Goal: Check status: Check status

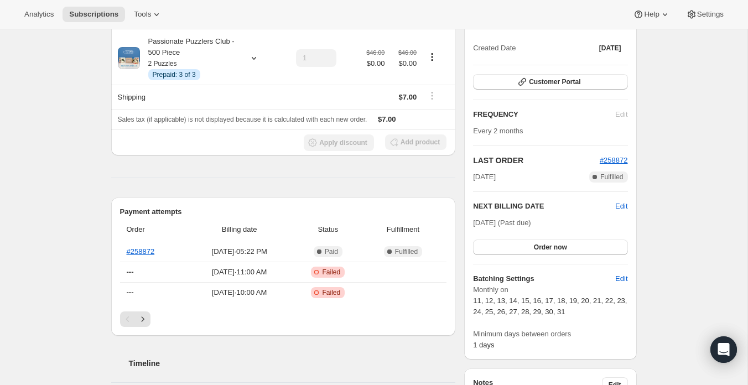
scroll to position [237, 0]
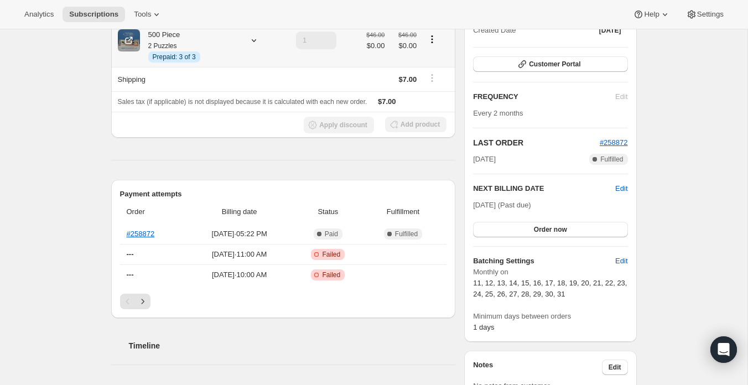
click at [180, 54] on span "Prepaid: 3 of 3" at bounding box center [174, 57] width 43 height 9
click at [94, 15] on span "Subscriptions" at bounding box center [93, 14] width 49 height 9
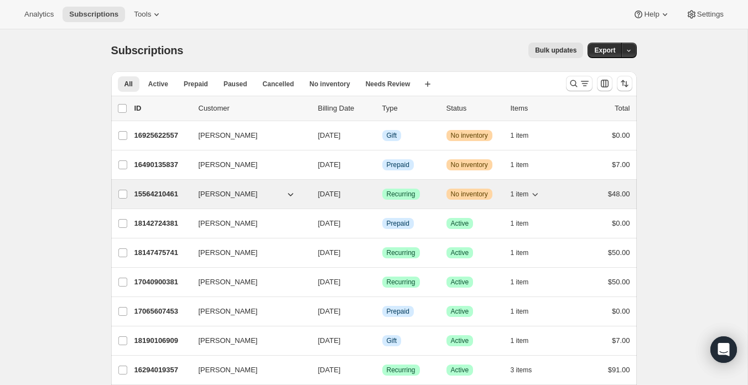
click at [217, 195] on span "[PERSON_NAME]" at bounding box center [228, 194] width 59 height 11
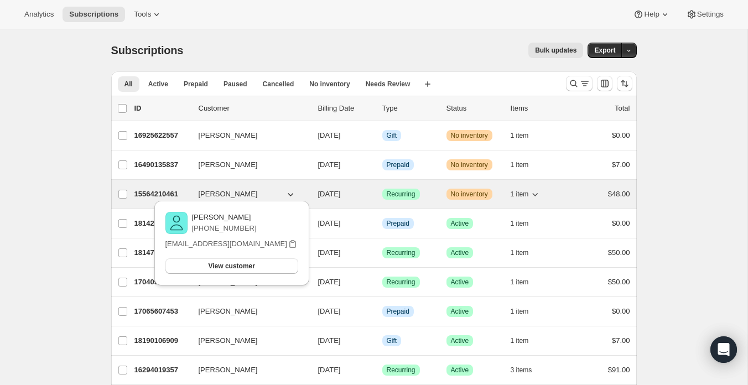
click at [155, 191] on p "15564210461" at bounding box center [161, 194] width 55 height 11
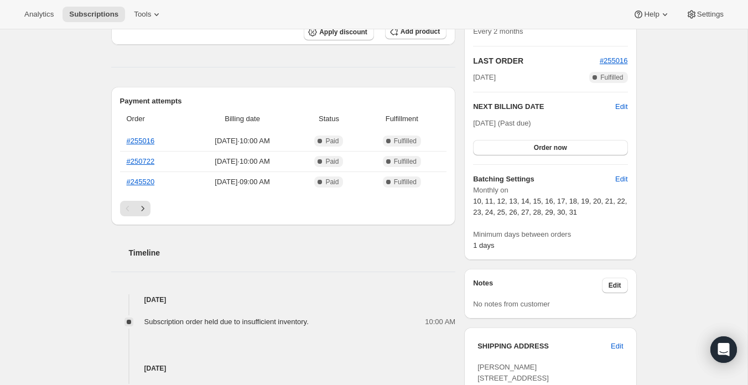
scroll to position [323, 0]
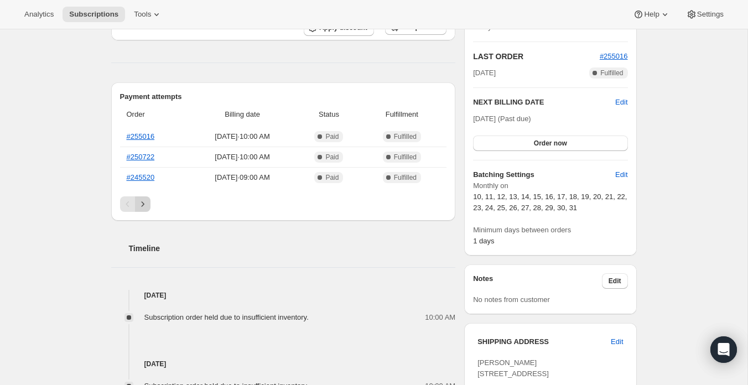
click at [142, 201] on icon "Next" at bounding box center [142, 203] width 3 height 5
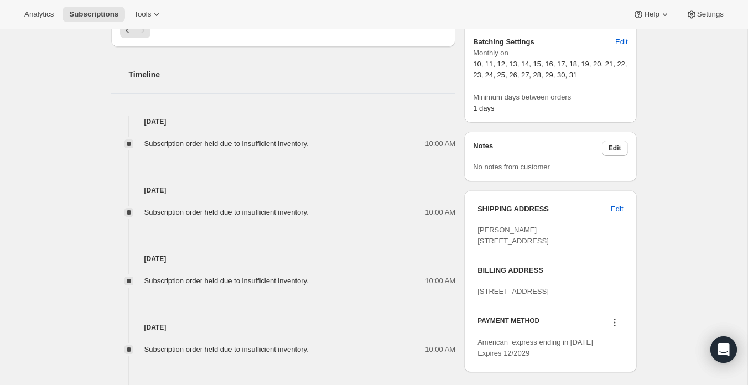
scroll to position [463, 0]
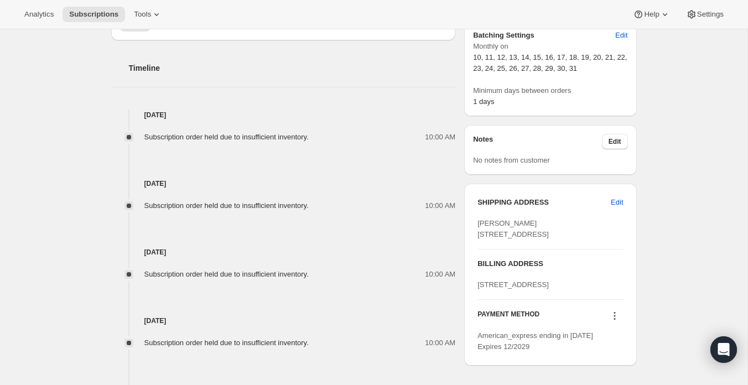
click at [258, 136] on span "Subscription order held due to insufficient inventory." at bounding box center [226, 137] width 164 height 8
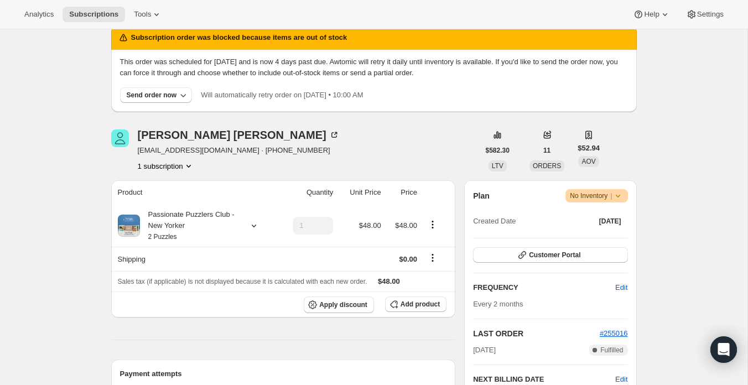
scroll to position [64, 0]
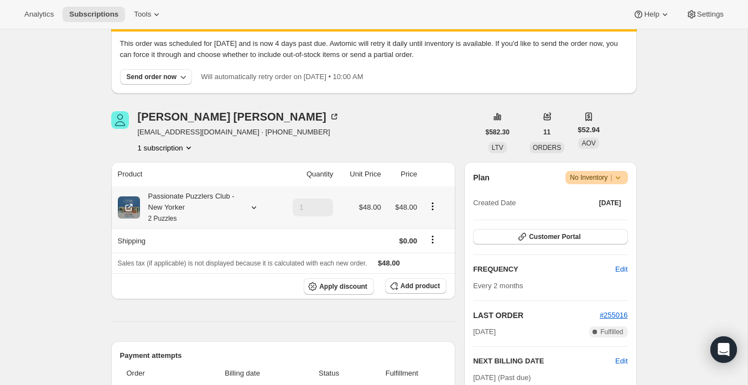
click at [172, 196] on div "Passionate Puzzlers Club - New Yorker 2 Puzzles" at bounding box center [190, 207] width 100 height 33
